Goal: Task Accomplishment & Management: Use online tool/utility

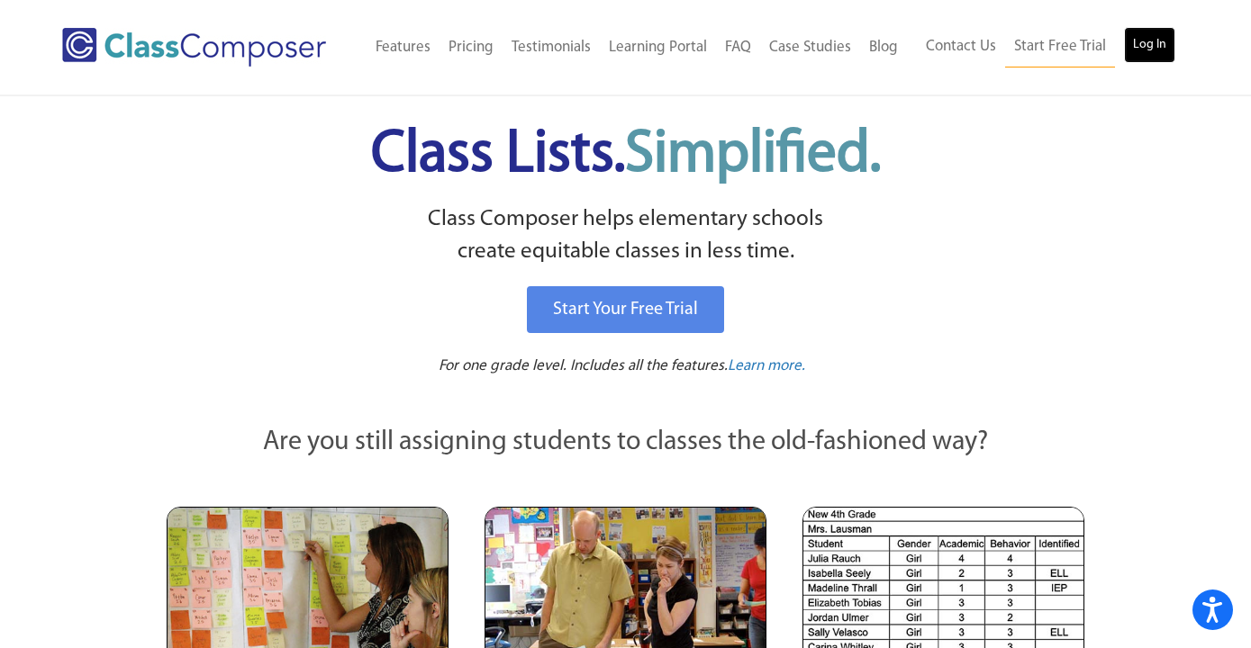
click at [1154, 43] on link "Log In" at bounding box center [1149, 45] width 51 height 36
click at [1148, 48] on link "Log In" at bounding box center [1149, 45] width 51 height 36
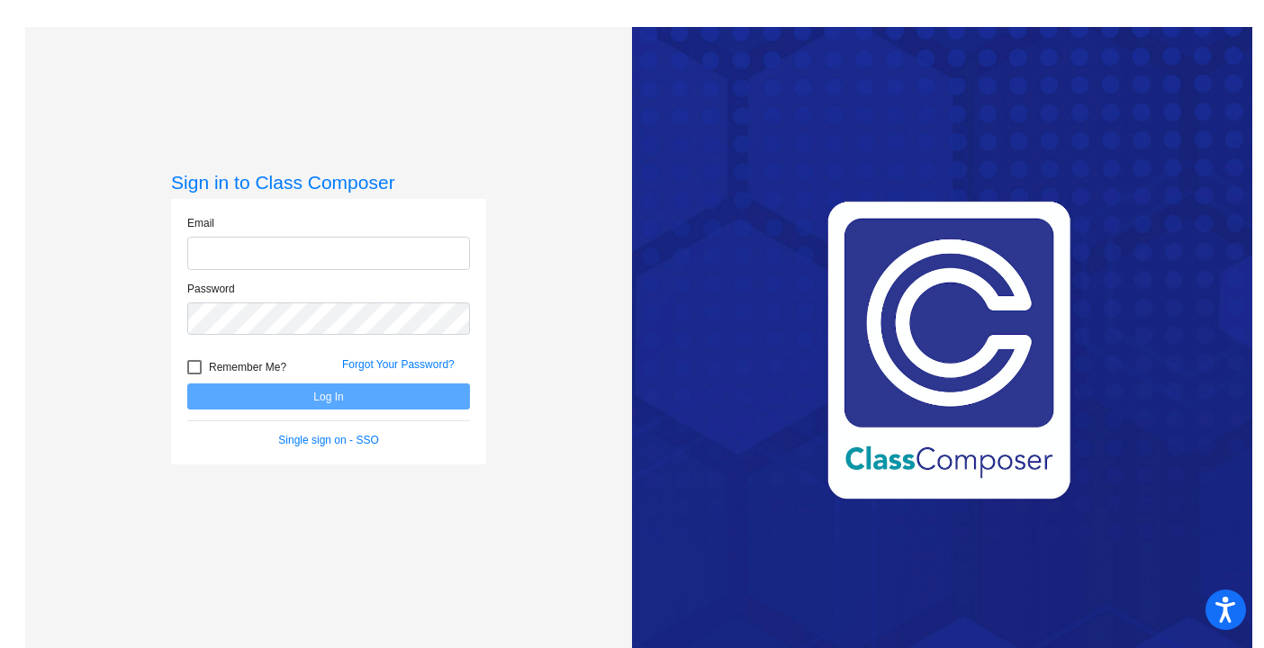
type input "[PERSON_NAME][EMAIL_ADDRESS][DOMAIN_NAME]"
click at [311, 244] on input "[PERSON_NAME][EMAIL_ADDRESS][DOMAIN_NAME]" at bounding box center [328, 253] width 283 height 33
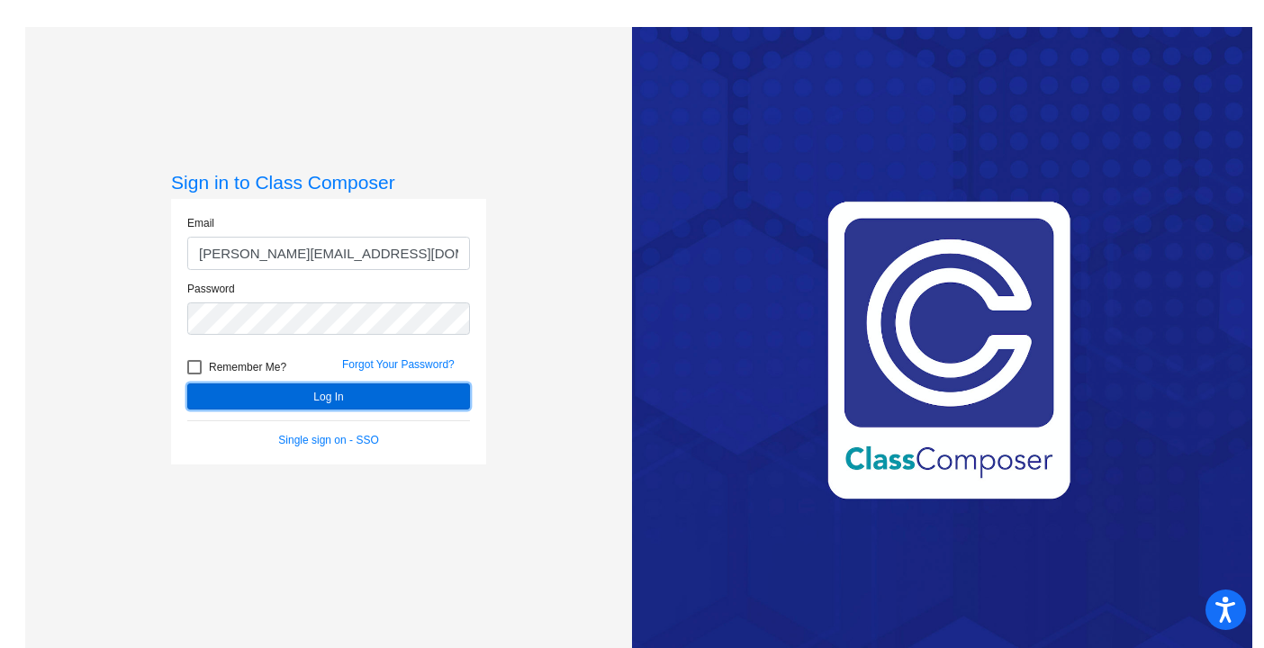
click at [252, 396] on button "Log In" at bounding box center [328, 397] width 283 height 26
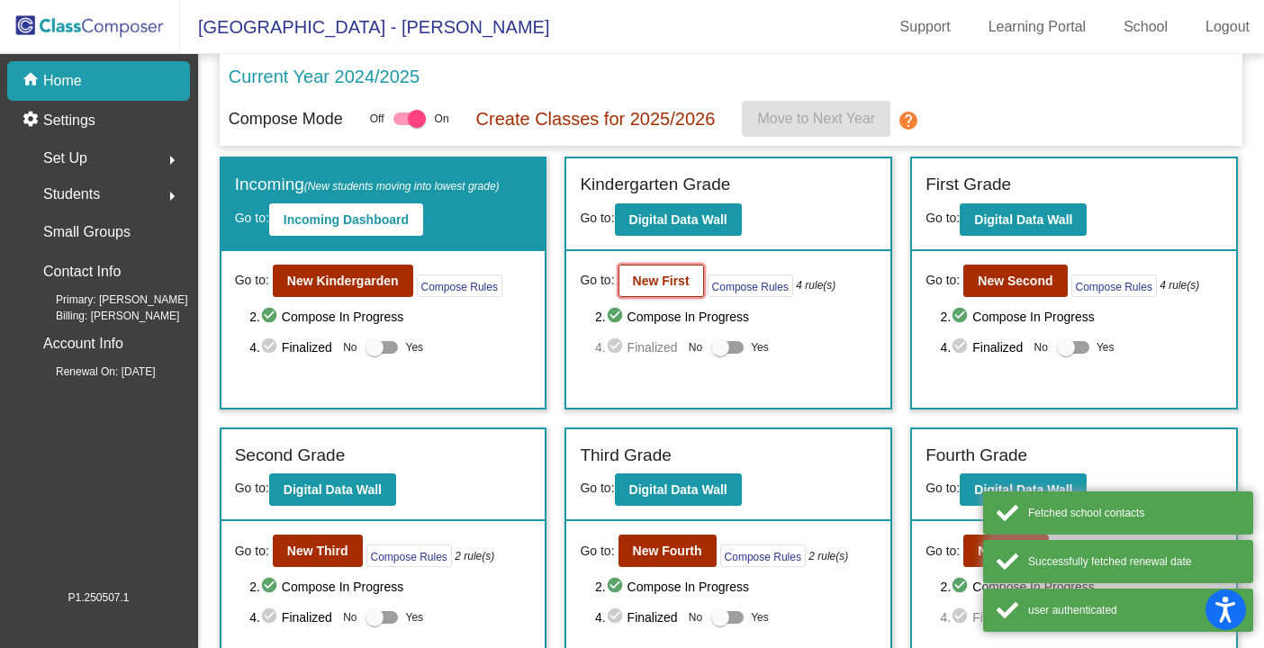
click at [647, 276] on b "New First" at bounding box center [661, 281] width 57 height 14
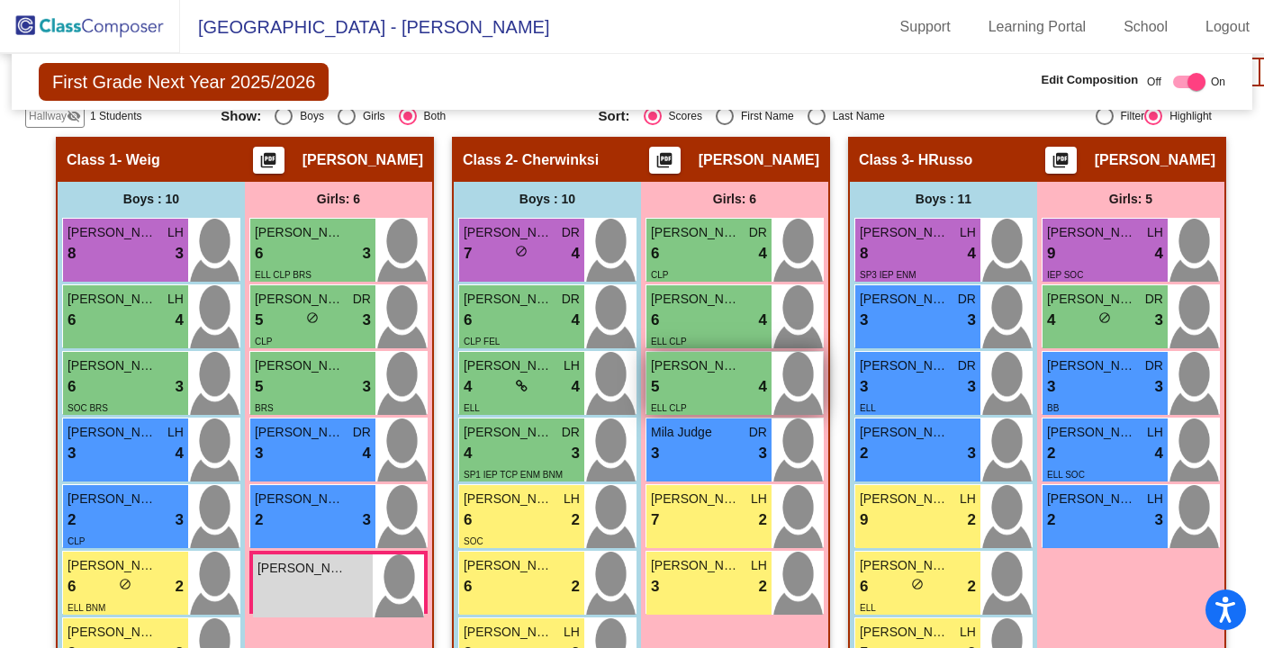
scroll to position [467, 0]
